Goal: Information Seeking & Learning: Learn about a topic

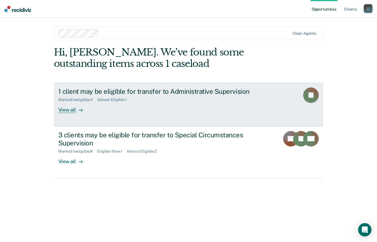
click at [69, 113] on div "View all" at bounding box center [73, 107] width 31 height 11
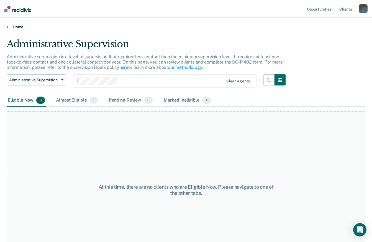
click at [18, 26] on link "Home" at bounding box center [186, 26] width 359 height 5
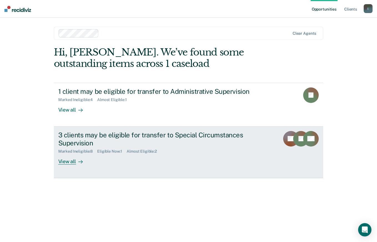
click at [72, 159] on div "View all" at bounding box center [73, 159] width 31 height 11
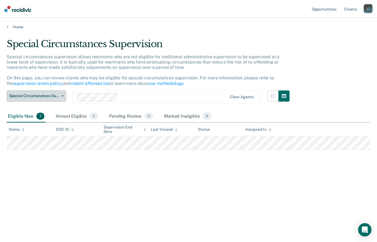
click at [65, 95] on button "Special Circumstances Supervision" at bounding box center [36, 95] width 59 height 11
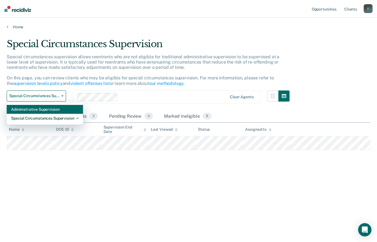
click at [52, 110] on div "Administrative Supervision" at bounding box center [44, 109] width 67 height 9
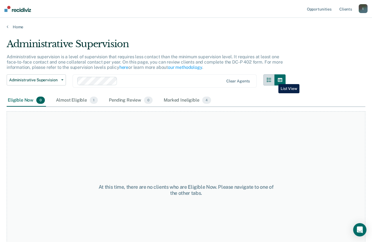
click at [271, 80] on icon "button" at bounding box center [269, 80] width 4 height 4
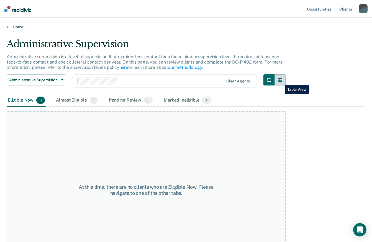
click at [281, 81] on icon "button" at bounding box center [280, 80] width 4 height 4
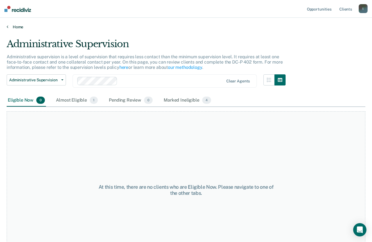
click at [15, 29] on link "Home" at bounding box center [186, 26] width 359 height 5
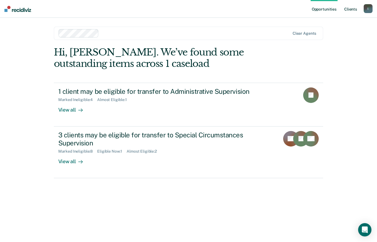
click at [349, 11] on link "Client s" at bounding box center [350, 9] width 15 height 18
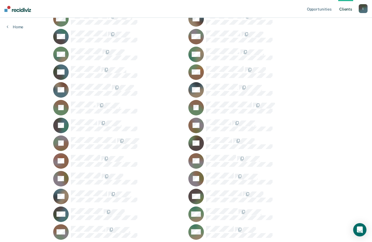
scroll to position [340, 0]
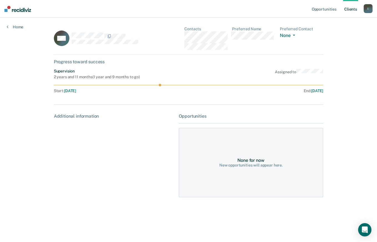
click at [73, 228] on div "Opportunities Client s [EMAIL_ADDRESS][DOMAIN_NAME] l Profile How it works Log …" at bounding box center [188, 121] width 377 height 242
click at [18, 27] on link "Home" at bounding box center [15, 26] width 17 height 5
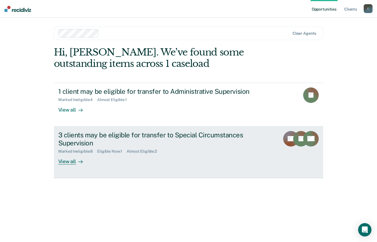
click at [72, 161] on div "View all" at bounding box center [73, 159] width 31 height 11
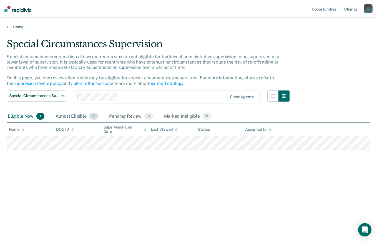
click at [73, 118] on div "Almost Eligible 2" at bounding box center [76, 116] width 45 height 12
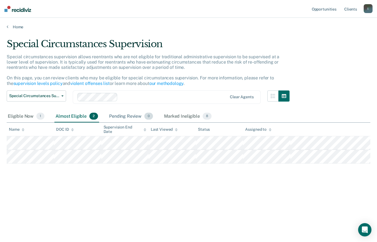
click at [116, 117] on div "Pending Review 0" at bounding box center [131, 116] width 46 height 12
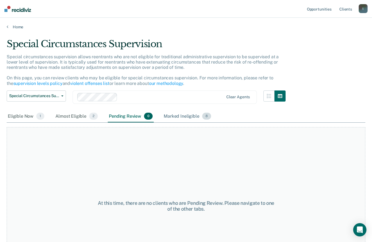
click at [182, 116] on div "Marked Ineligible 8" at bounding box center [188, 116] width 50 height 12
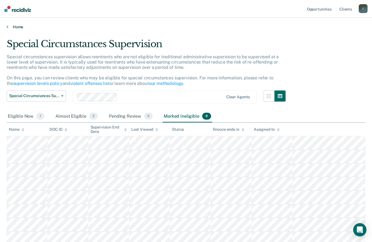
click at [9, 26] on link "Home" at bounding box center [186, 26] width 359 height 5
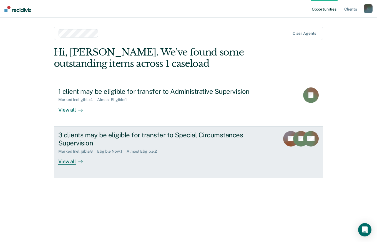
click at [299, 141] on rect at bounding box center [301, 139] width 16 height 16
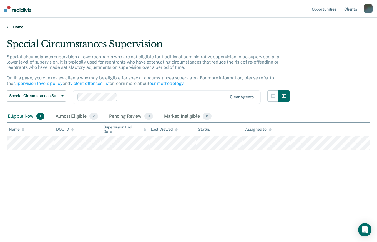
click at [12, 28] on link "Home" at bounding box center [188, 26] width 363 height 5
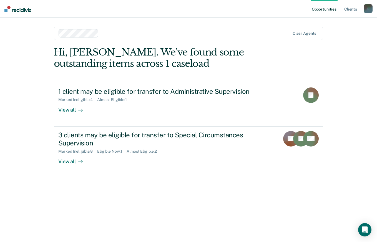
click at [25, 9] on img at bounding box center [17, 9] width 27 height 6
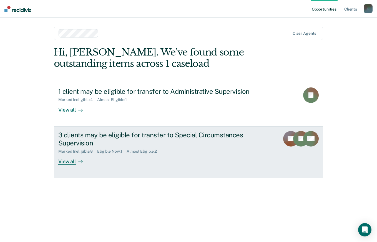
click at [307, 139] on rect at bounding box center [311, 139] width 16 height 16
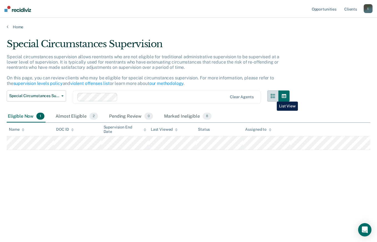
click at [272, 97] on icon "button" at bounding box center [272, 96] width 4 height 4
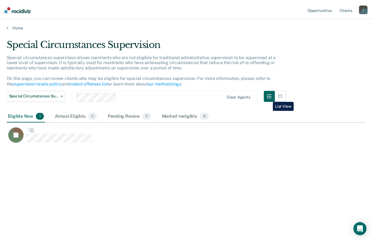
scroll to position [158, 359]
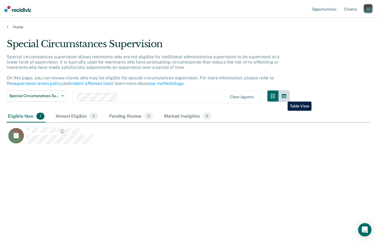
click at [283, 97] on icon "button" at bounding box center [283, 96] width 4 height 4
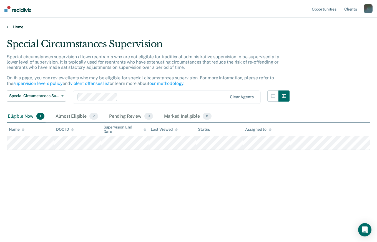
click at [16, 29] on link "Home" at bounding box center [188, 26] width 363 height 5
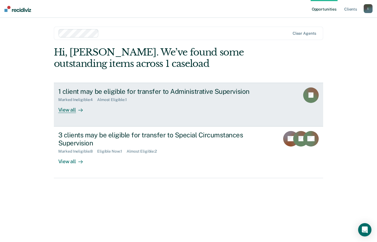
click at [69, 110] on div "View all" at bounding box center [73, 107] width 31 height 11
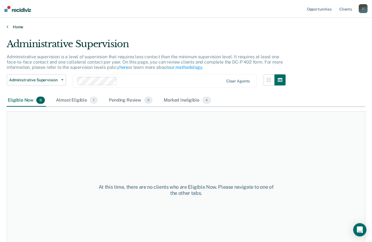
click at [16, 28] on link "Home" at bounding box center [186, 26] width 359 height 5
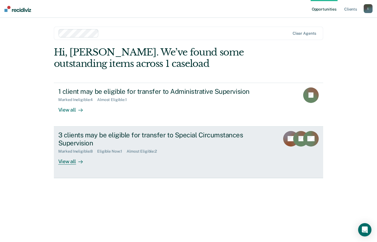
click at [85, 136] on div "3 clients may be eligible for transfer to Special Circumstances Supervision" at bounding box center [155, 139] width 195 height 16
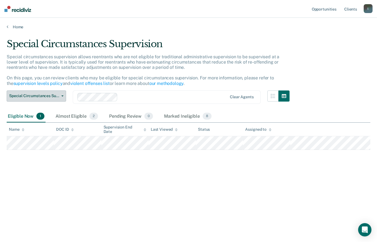
click at [61, 96] on span "button" at bounding box center [61, 95] width 4 height 1
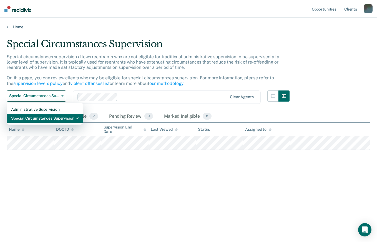
click at [50, 120] on div "Special Circumstances Supervision" at bounding box center [44, 118] width 67 height 9
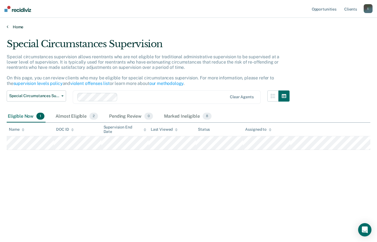
click at [18, 27] on link "Home" at bounding box center [188, 26] width 363 height 5
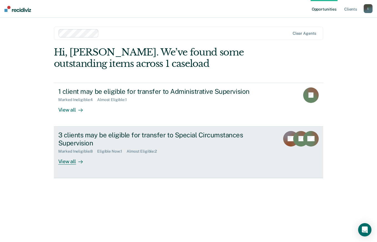
click at [305, 144] on icon at bounding box center [314, 145] width 23 height 19
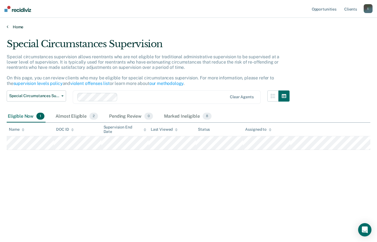
click at [15, 29] on link "Home" at bounding box center [188, 26] width 363 height 5
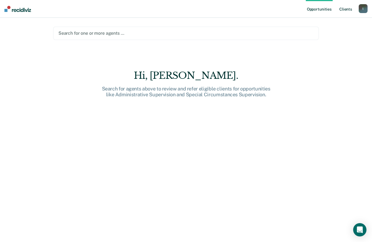
click at [348, 10] on link "Client s" at bounding box center [346, 9] width 15 height 18
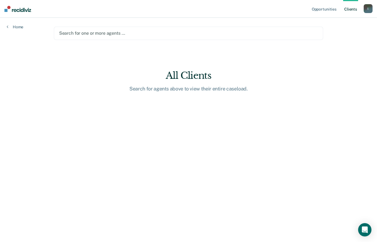
click at [180, 75] on div "All Clients" at bounding box center [188, 75] width 177 height 11
click at [183, 87] on div "Search for agents above to view their entire caseload." at bounding box center [188, 89] width 177 height 6
click at [15, 27] on link "Home" at bounding box center [15, 26] width 17 height 5
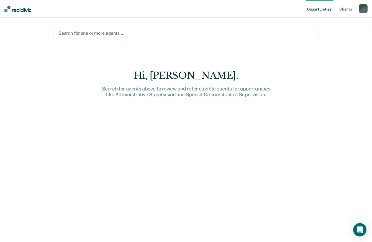
click at [16, 9] on img at bounding box center [17, 9] width 27 height 6
click at [362, 9] on div "l" at bounding box center [363, 8] width 9 height 9
click at [273, 28] on div "Search for one or more agents …" at bounding box center [186, 33] width 266 height 13
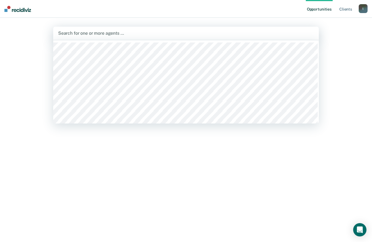
click at [314, 10] on link "Opportunities" at bounding box center [319, 9] width 27 height 18
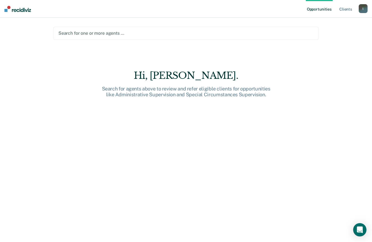
click at [22, 12] on nav "Opportunities Client s luberryman@pa.gov l Profile How it works Log Out" at bounding box center [186, 9] width 372 height 18
click at [21, 11] on img at bounding box center [17, 9] width 27 height 6
click at [350, 11] on link "Client s" at bounding box center [346, 9] width 15 height 18
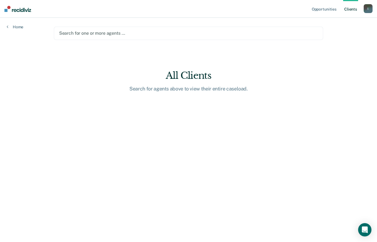
click at [177, 74] on div "All Clients" at bounding box center [188, 75] width 177 height 11
click at [16, 28] on link "Home" at bounding box center [15, 26] width 17 height 5
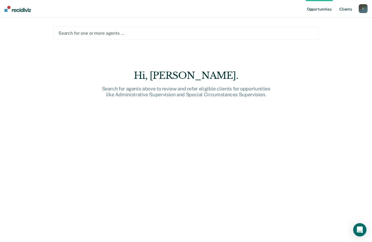
click at [342, 10] on link "Client s" at bounding box center [346, 9] width 15 height 18
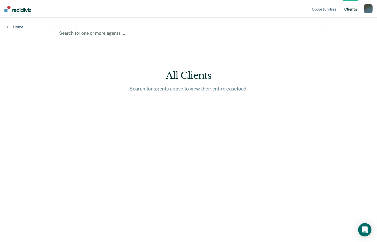
click at [352, 8] on link "Client s" at bounding box center [350, 9] width 15 height 18
click at [369, 9] on div "l" at bounding box center [367, 8] width 9 height 9
click at [337, 21] on link "Profile" at bounding box center [345, 22] width 45 height 5
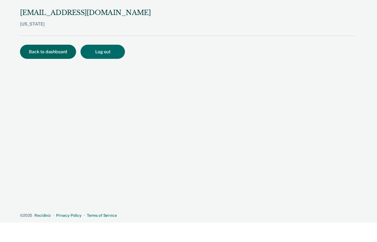
click at [33, 49] on button "Back to dashboard" at bounding box center [48, 52] width 56 height 14
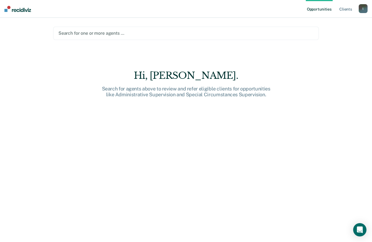
click at [6, 9] on img at bounding box center [17, 9] width 27 height 6
click at [117, 35] on div at bounding box center [186, 33] width 255 height 6
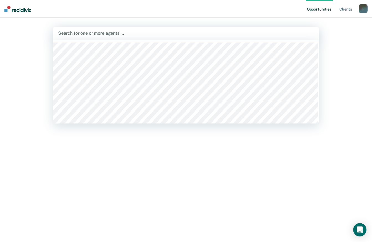
click at [121, 21] on main "582 results available. Use Up and Down to choose options, press Enter to select…" at bounding box center [186, 123] width 279 height 211
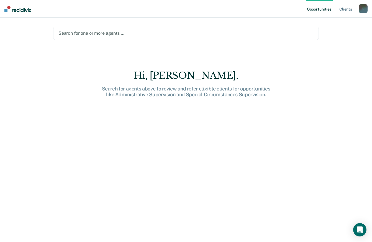
click at [14, 10] on img at bounding box center [17, 9] width 27 height 6
click at [362, 9] on div "l" at bounding box center [363, 8] width 9 height 9
click at [346, 9] on link "Client s" at bounding box center [346, 9] width 15 height 18
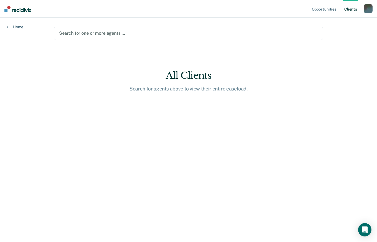
click at [346, 9] on link "Client s" at bounding box center [350, 9] width 15 height 18
click at [347, 0] on link "Client s" at bounding box center [350, 9] width 15 height 18
drag, startPoint x: 347, startPoint y: 0, endPoint x: 263, endPoint y: 75, distance: 113.1
click at [263, 75] on div "All Clients" at bounding box center [188, 75] width 177 height 11
click at [352, 0] on link "Client s" at bounding box center [350, 9] width 15 height 18
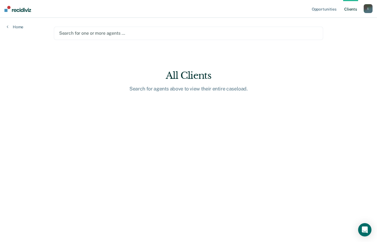
drag, startPoint x: 178, startPoint y: 1, endPoint x: 156, endPoint y: 41, distance: 46.4
click at [156, 41] on main "Search for one or more agents … All Clients Search for agents above to view the…" at bounding box center [188, 123] width 283 height 211
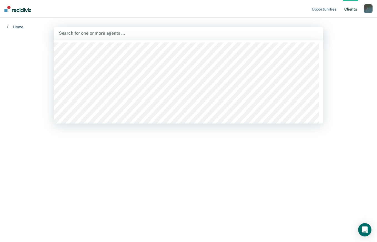
click at [346, 77] on div "Opportunities Client s luberryman@pa.gov l Profile How it works Log Out Home 58…" at bounding box center [188, 121] width 377 height 242
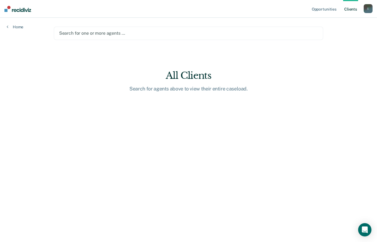
click at [291, 149] on main "Search for one or more agents … All Clients Search for agents above to view the…" at bounding box center [188, 123] width 283 height 211
click at [296, 145] on main "Search for one or more agents … All Clients Search for agents above to view the…" at bounding box center [188, 123] width 283 height 211
click at [321, 142] on main "Search for one or more agents … All Clients Search for agents above to view the…" at bounding box center [188, 123] width 283 height 211
click at [11, 27] on link "Home" at bounding box center [15, 26] width 17 height 5
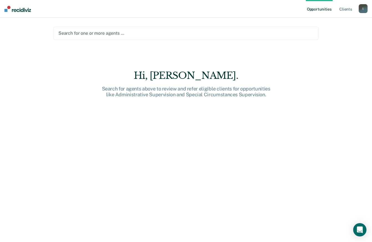
click at [17, 9] on img at bounding box center [17, 9] width 27 height 6
click at [364, 9] on div "l" at bounding box center [363, 8] width 9 height 9
click at [326, 56] on main "Search for one or more agents … Hi, [PERSON_NAME]. Search for agents above to r…" at bounding box center [186, 123] width 279 height 211
click at [324, 11] on link "Opportunities" at bounding box center [319, 9] width 27 height 18
click at [347, 10] on link "Client s" at bounding box center [346, 9] width 15 height 18
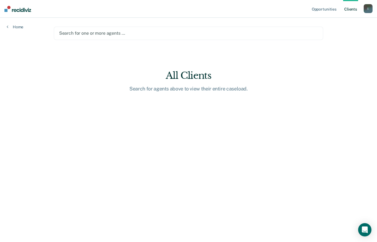
click at [349, 8] on link "Client s" at bounding box center [350, 9] width 15 height 18
click at [352, 9] on link "Client s" at bounding box center [350, 9] width 15 height 18
click at [7, 27] on icon at bounding box center [8, 26] width 2 height 4
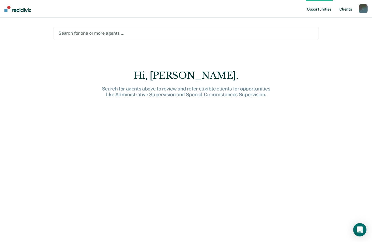
click at [351, 9] on link "Client s" at bounding box center [346, 9] width 15 height 18
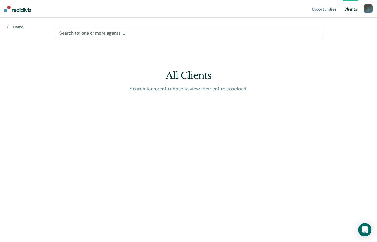
click at [14, 27] on link "Home" at bounding box center [15, 26] width 17 height 5
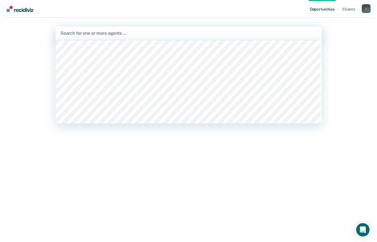
scroll to position [234, 0]
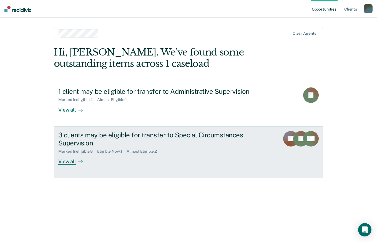
click at [65, 160] on div "View all" at bounding box center [73, 159] width 31 height 11
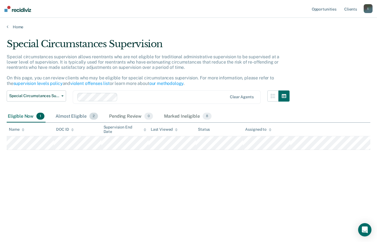
click at [70, 116] on div "Almost Eligible 2" at bounding box center [76, 116] width 45 height 12
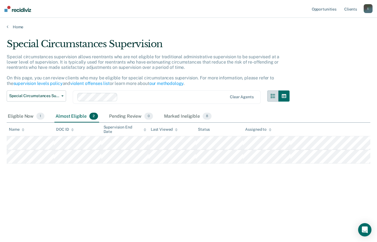
click at [270, 96] on icon "button" at bounding box center [272, 96] width 4 height 4
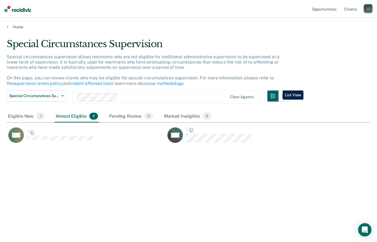
scroll to position [158, 359]
